Goal: Transaction & Acquisition: Subscribe to service/newsletter

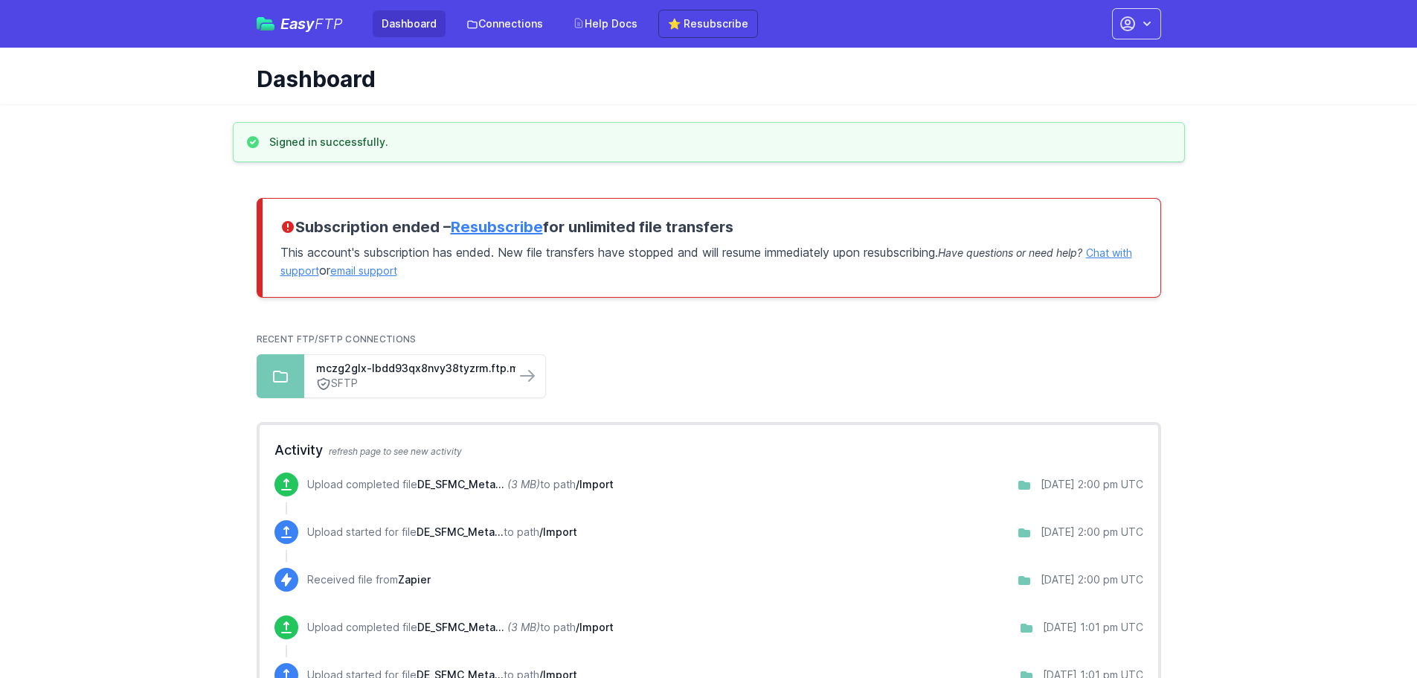
click at [476, 225] on link "Resubscribe" at bounding box center [497, 227] width 92 height 18
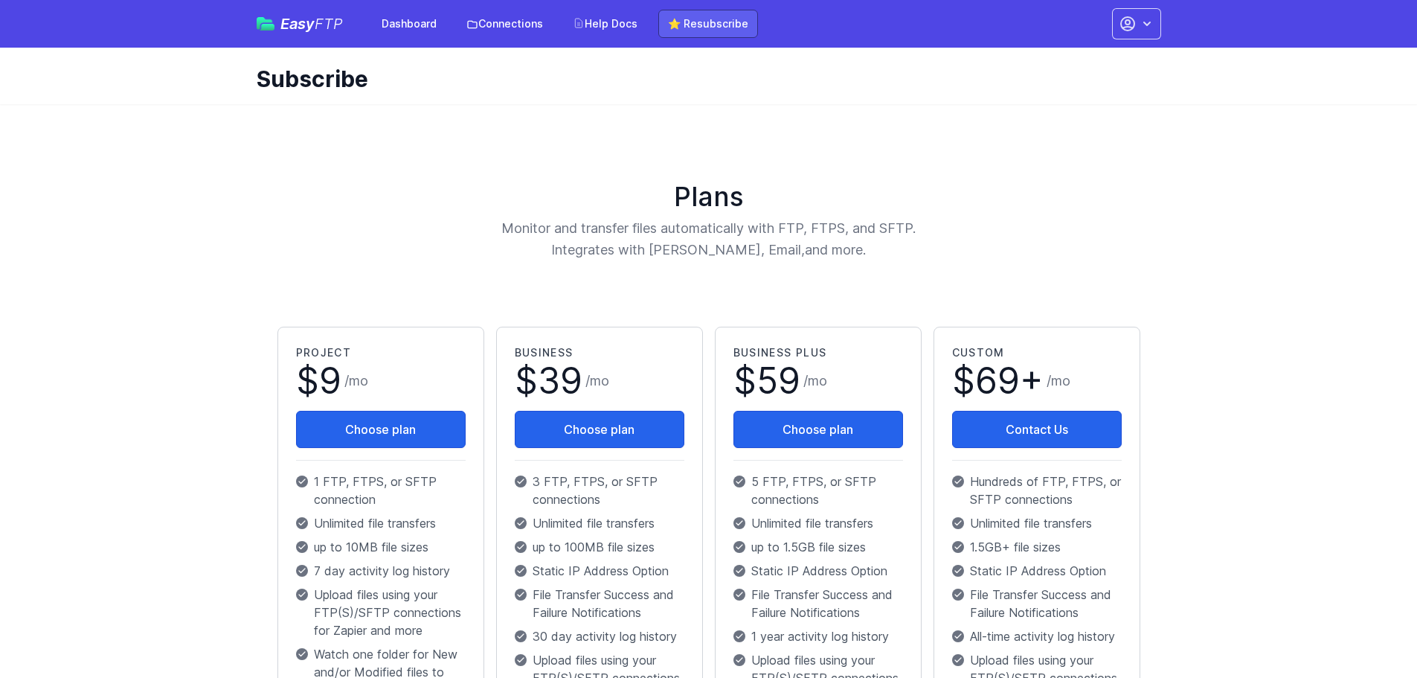
click at [702, 22] on link "⭐ Resubscribe" at bounding box center [708, 24] width 100 height 28
click at [1262, 244] on main "Plans Monitor and transfer files automatically with FTP, FTPS, and SFTP. Integr…" at bounding box center [708, 642] width 1417 height 1077
